Goal: Information Seeking & Learning: Learn about a topic

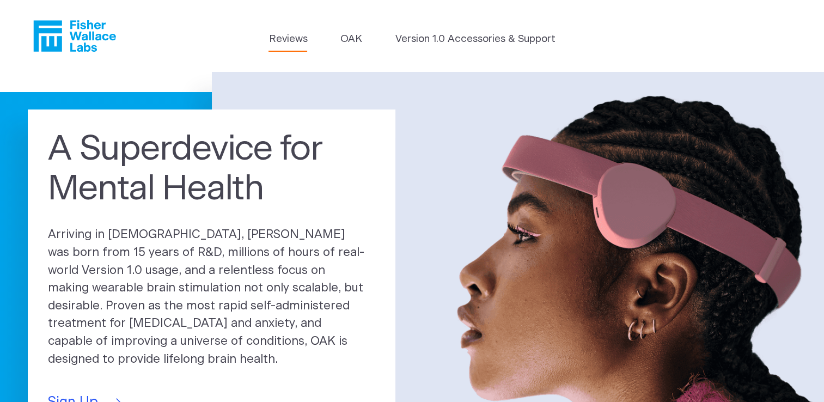
click at [277, 33] on link "Reviews" at bounding box center [288, 39] width 39 height 15
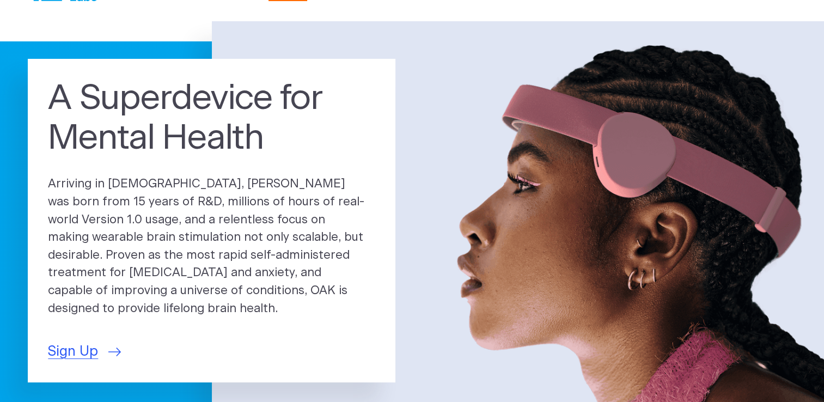
scroll to position [52, 0]
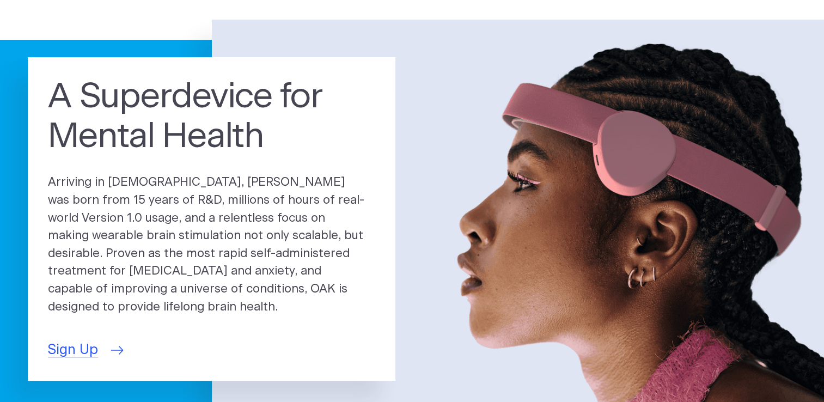
click at [72, 344] on span "Sign Up" at bounding box center [73, 350] width 50 height 21
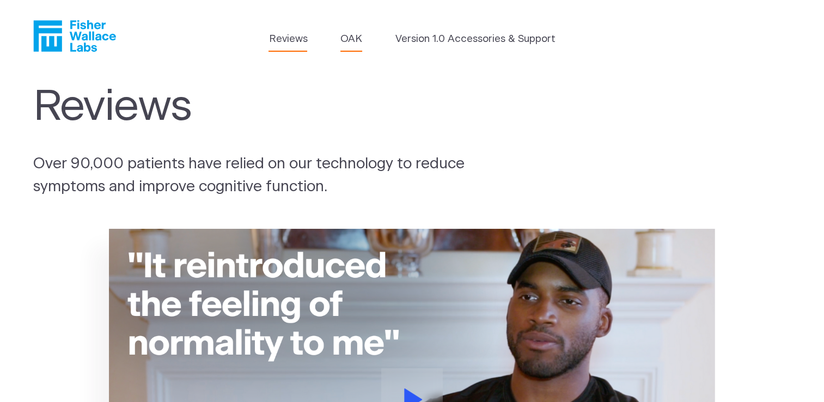
click at [353, 45] on link "OAK" at bounding box center [352, 39] width 22 height 15
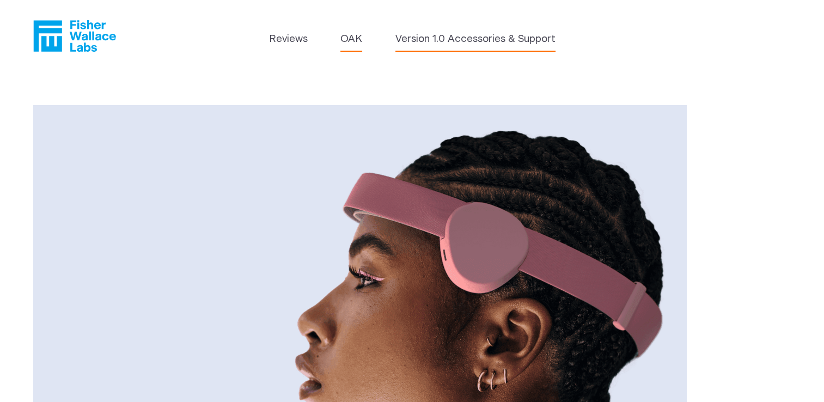
click at [410, 36] on link "Version 1.0 Accessories & Support" at bounding box center [476, 39] width 160 height 15
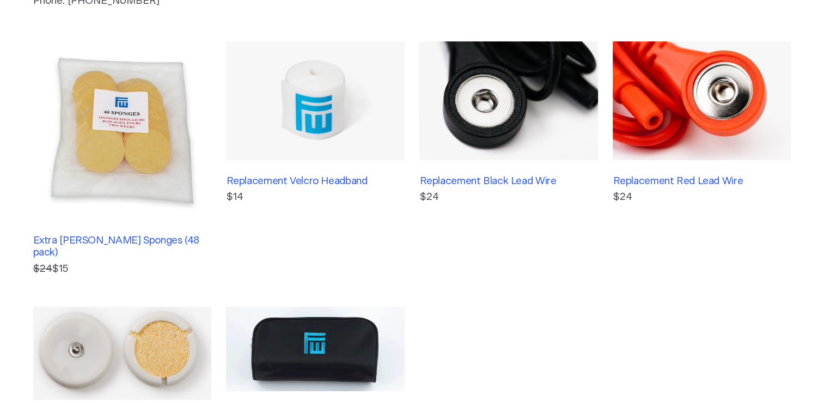
scroll to position [242, 0]
click at [410, 36] on section "Accessories & Customer Support We will always support our Version 1.0 customers…" at bounding box center [412, 170] width 824 height 681
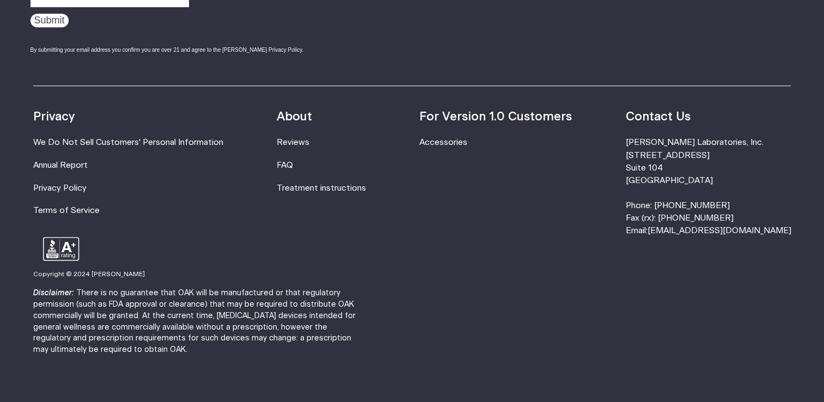
scroll to position [695, 0]
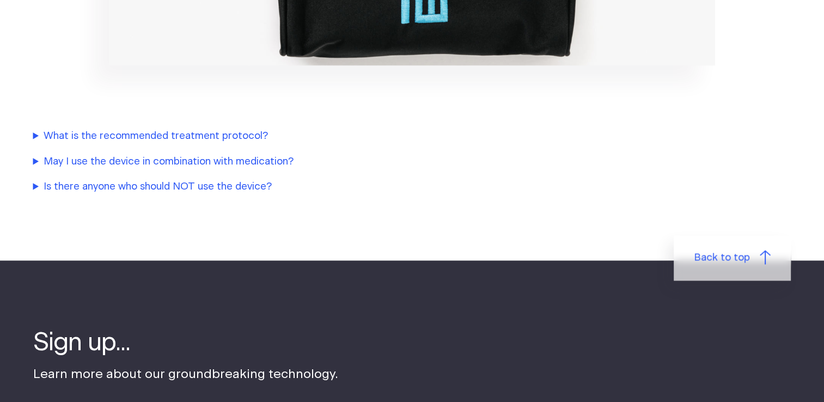
scroll to position [1419, 0]
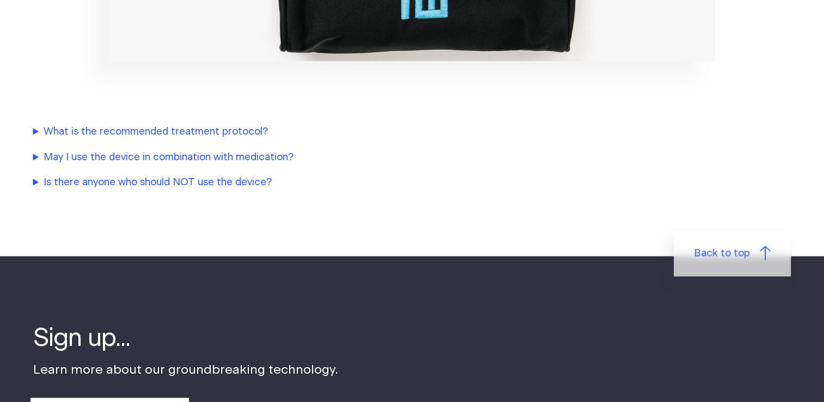
click at [130, 180] on summary "Is there anyone who should NOT use the device?" at bounding box center [262, 182] width 458 height 15
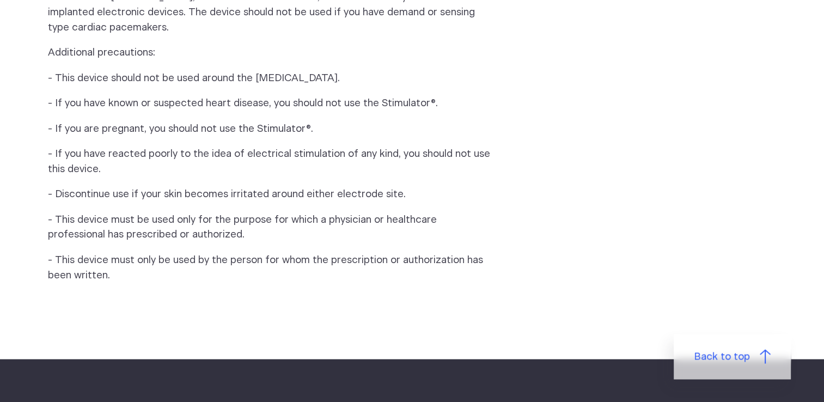
scroll to position [1645, 0]
